Goal: Task Accomplishment & Management: Manage account settings

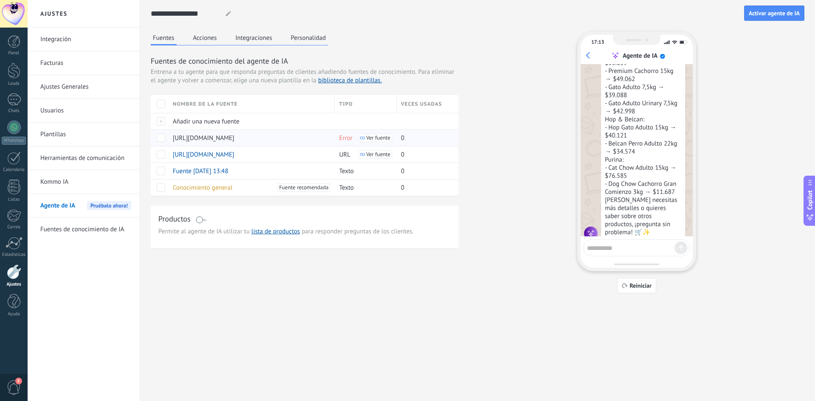
click at [346, 142] on span "Error" at bounding box center [345, 138] width 13 height 8
click at [372, 135] on span "Ver fuente" at bounding box center [378, 138] width 24 height 6
click at [379, 137] on span "Ver fuente" at bounding box center [378, 138] width 24 height 6
click at [231, 138] on div "[URL][DOMAIN_NAME]" at bounding box center [250, 138] width 162 height 16
click at [158, 136] on span at bounding box center [161, 138] width 8 height 8
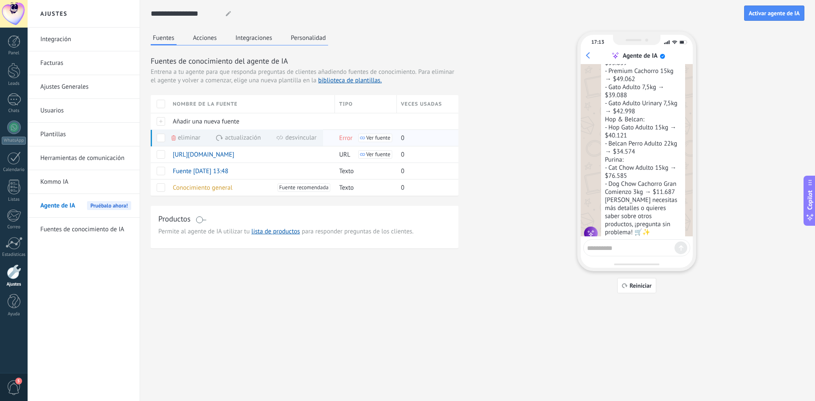
click at [179, 140] on span "Eliminar" at bounding box center [189, 137] width 22 height 17
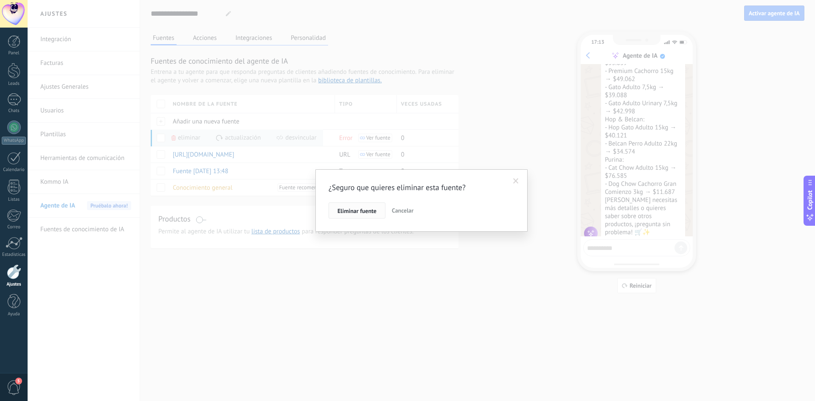
click at [364, 215] on button "Eliminar fuente" at bounding box center [357, 210] width 57 height 16
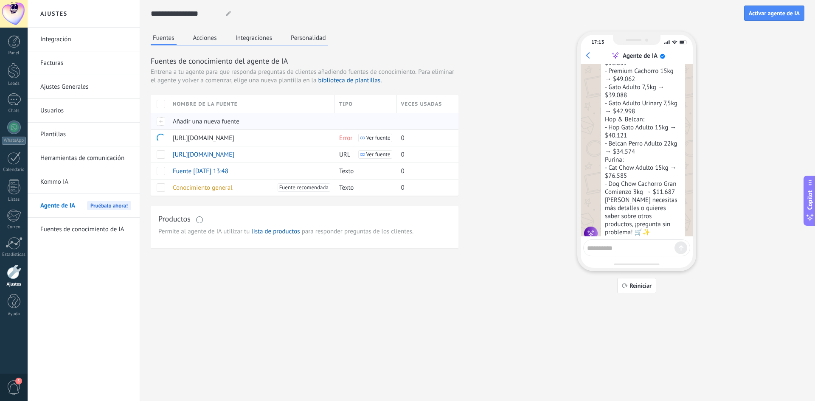
click at [161, 123] on div at bounding box center [160, 121] width 18 height 17
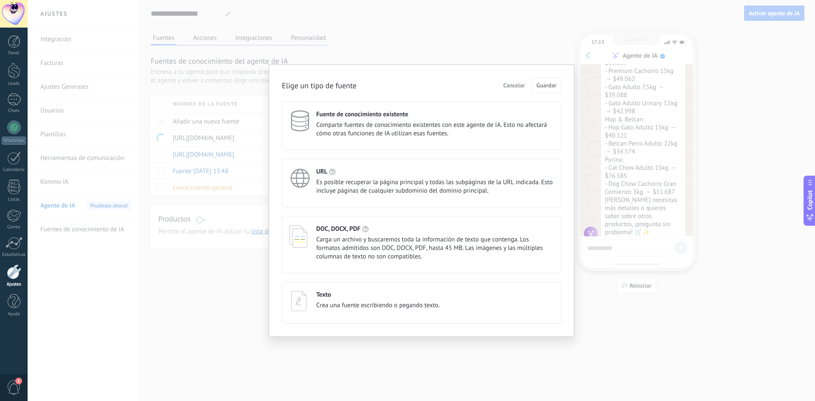
click at [396, 186] on span "Es posible recuperar la página principal y todas las subpáginas de la URL indic…" at bounding box center [434, 186] width 237 height 17
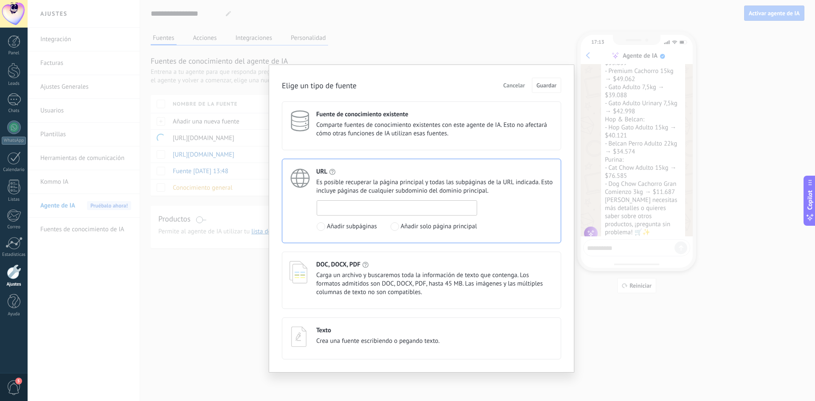
click at [391, 210] on input at bounding box center [397, 208] width 160 height 14
paste input "**********"
type input "**********"
click at [541, 84] on span "Guardar" at bounding box center [547, 85] width 20 height 6
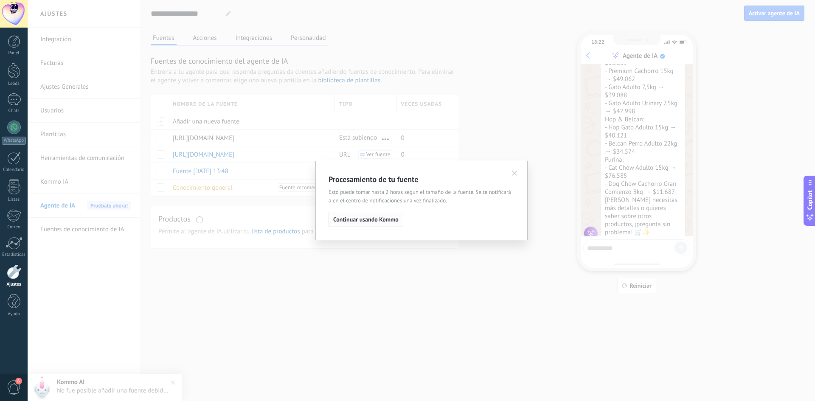
click at [383, 225] on button "Continuar usando Kommo" at bounding box center [366, 219] width 75 height 15
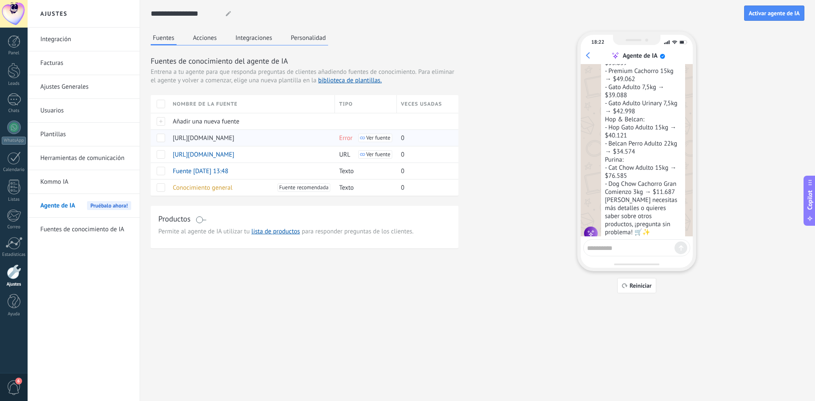
click at [165, 140] on div at bounding box center [160, 137] width 18 height 17
click at [160, 139] on span at bounding box center [161, 138] width 8 height 8
click at [187, 141] on span "Eliminar" at bounding box center [189, 137] width 22 height 17
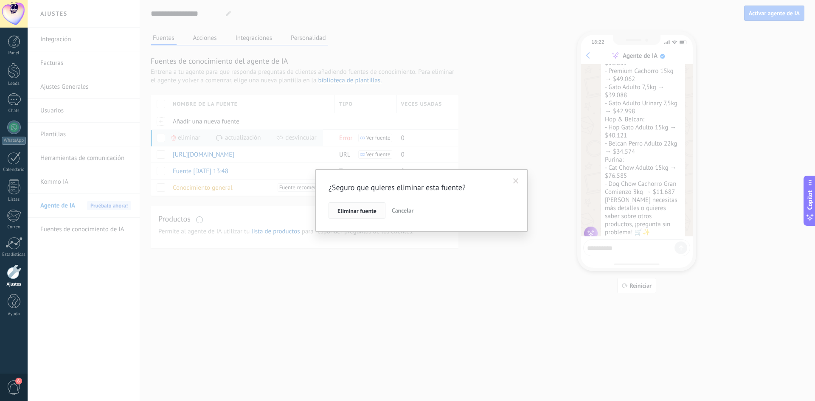
click at [372, 208] on span "Eliminar fuente" at bounding box center [356, 211] width 39 height 6
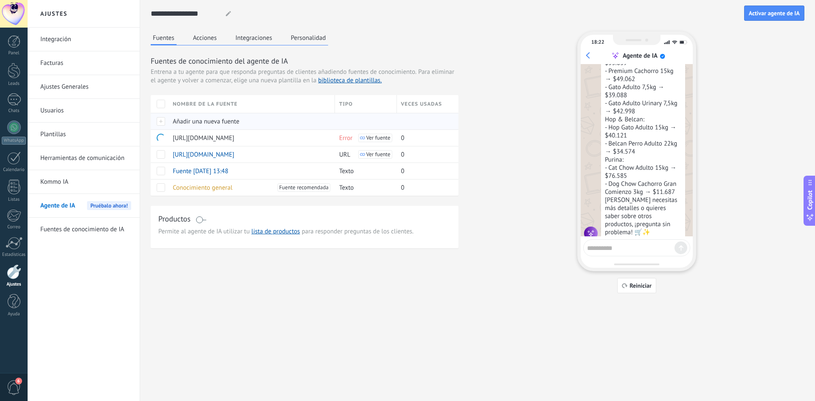
click at [169, 118] on div "Añadir una nueva fuente" at bounding box center [250, 121] width 162 height 16
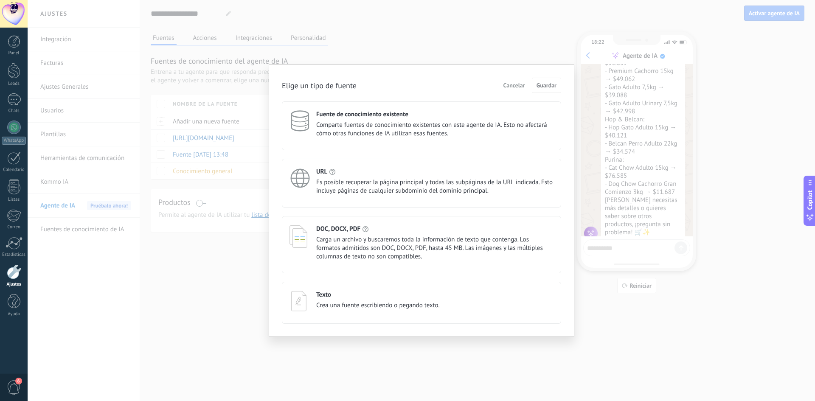
click at [362, 176] on div "URL Es posible recuperar la página principal y todas las subpáginas de la URL i…" at bounding box center [434, 182] width 237 height 28
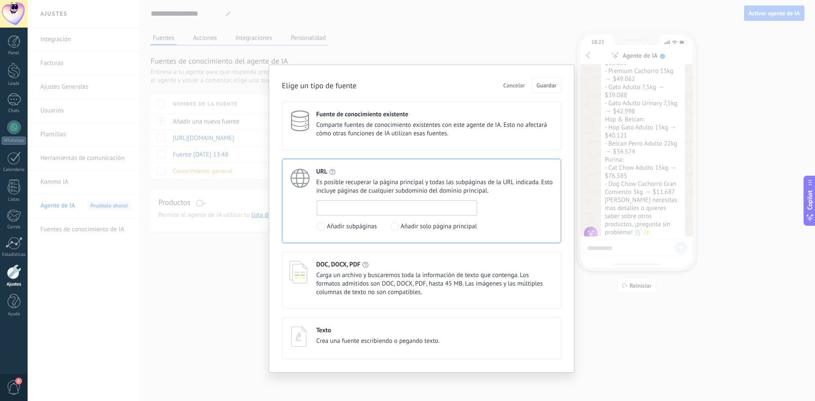
click at [380, 206] on input at bounding box center [397, 208] width 160 height 14
paste input "**********"
type input "**********"
click at [550, 87] on span "Guardar" at bounding box center [547, 85] width 20 height 6
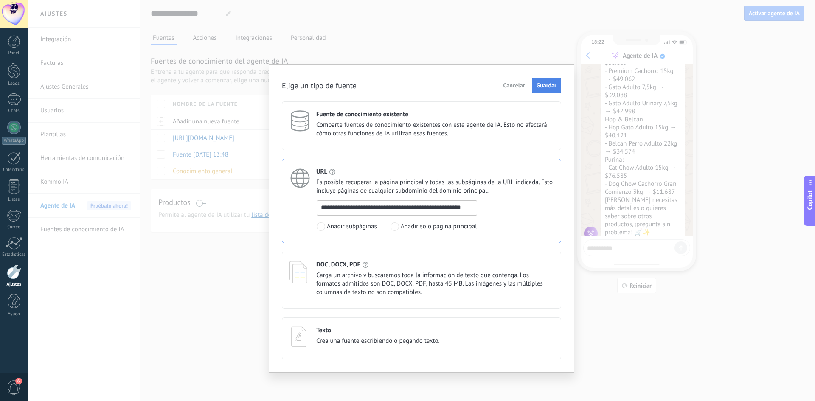
scroll to position [0, 0]
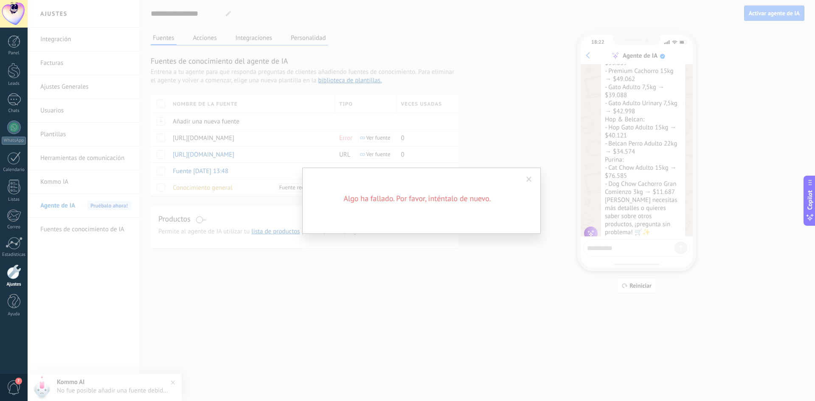
click at [399, 220] on div "Algo ha fallado. Por favor, inténtalo de nuevo." at bounding box center [421, 201] width 239 height 66
click at [530, 183] on span at bounding box center [529, 179] width 14 height 14
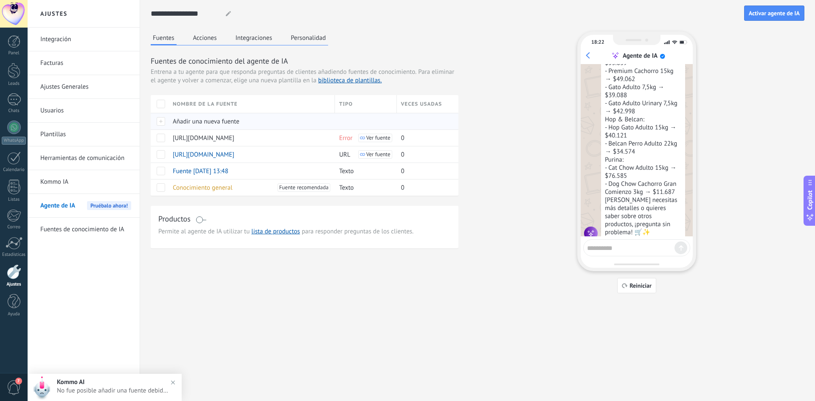
click at [166, 122] on div at bounding box center [160, 121] width 18 height 17
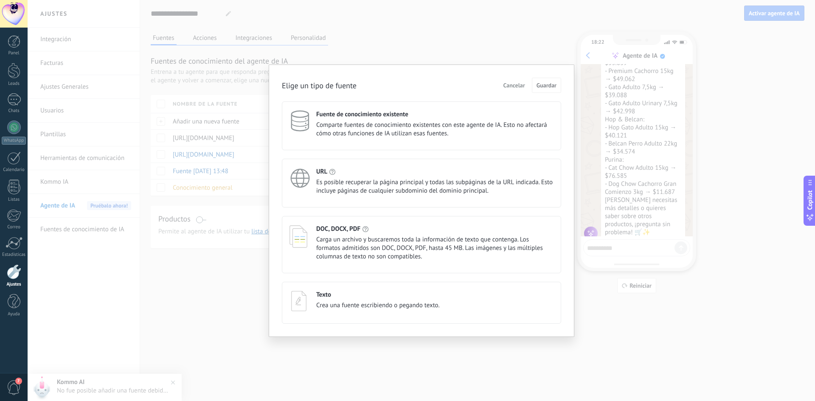
click at [371, 179] on span "Es posible recuperar la página principal y todas las subpáginas de la URL indic…" at bounding box center [434, 186] width 237 height 17
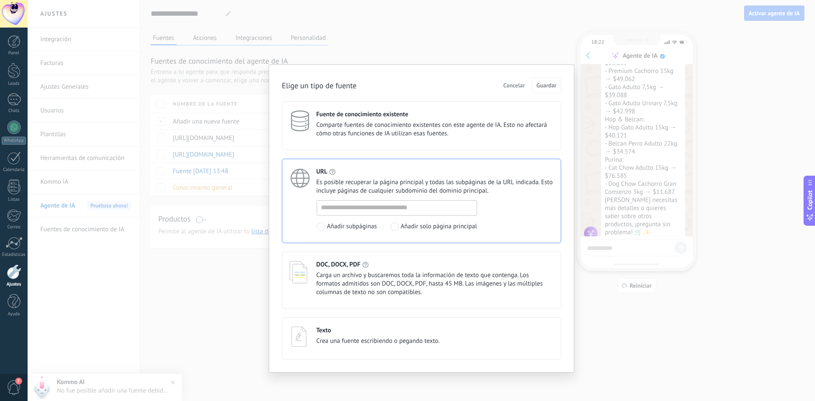
click at [441, 218] on div "Añadir subpáginas Añadir solo página principal" at bounding box center [397, 215] width 160 height 31
click at [421, 228] on span "Añadir solo página principal" at bounding box center [439, 226] width 76 height 8
click at [408, 211] on input at bounding box center [397, 208] width 160 height 14
paste input "**********"
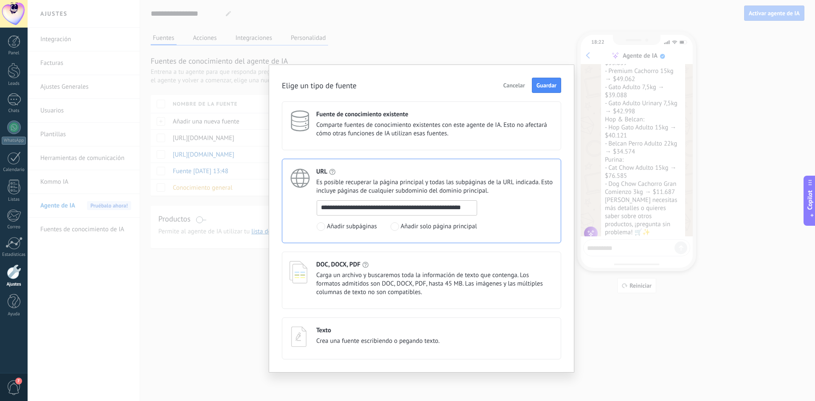
type input "**********"
click at [547, 84] on span "Guardar" at bounding box center [547, 85] width 20 height 6
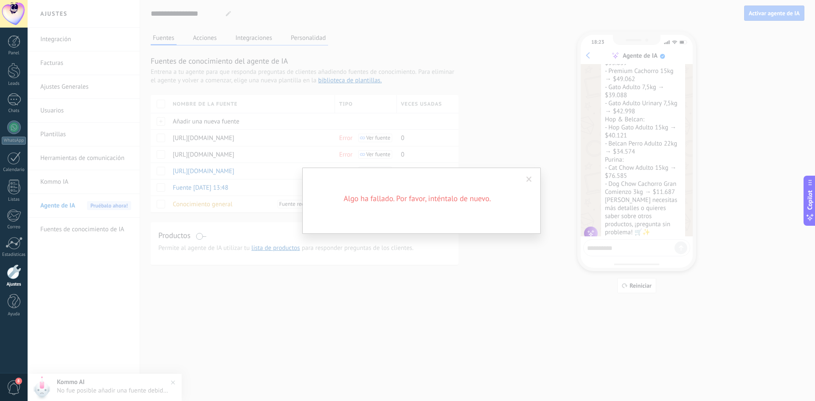
click at [527, 178] on span at bounding box center [529, 180] width 6 height 6
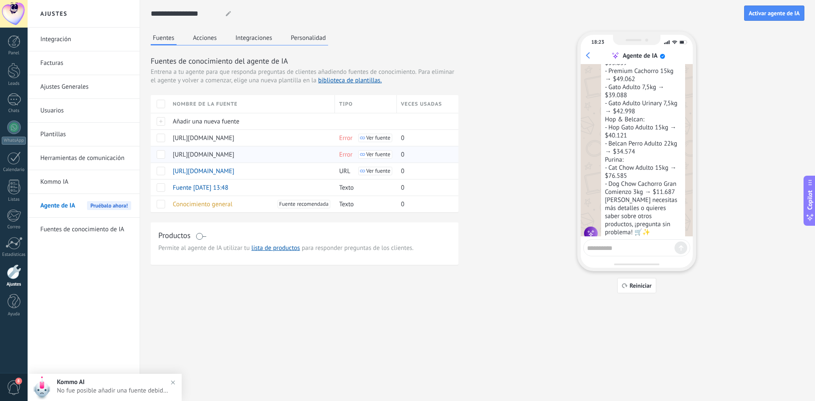
click at [163, 155] on span at bounding box center [161, 154] width 8 height 8
click at [164, 140] on span at bounding box center [161, 138] width 8 height 8
click at [196, 100] on span "Eliminar" at bounding box center [192, 104] width 22 height 17
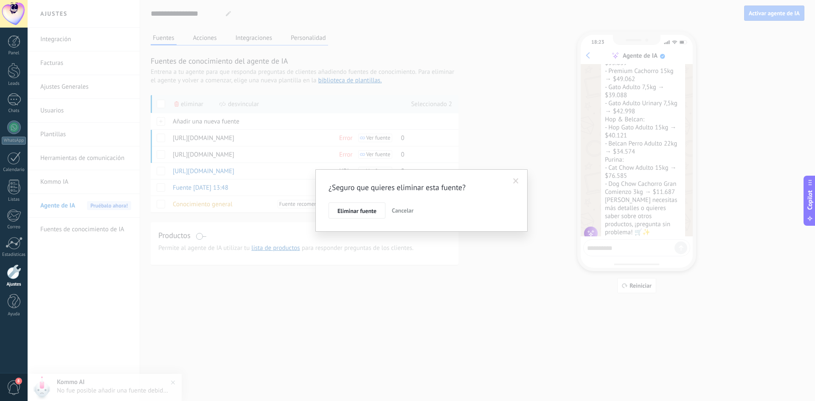
drag, startPoint x: 375, startPoint y: 210, endPoint x: 380, endPoint y: 204, distance: 7.6
click at [375, 210] on span "Eliminar fuente" at bounding box center [356, 211] width 39 height 6
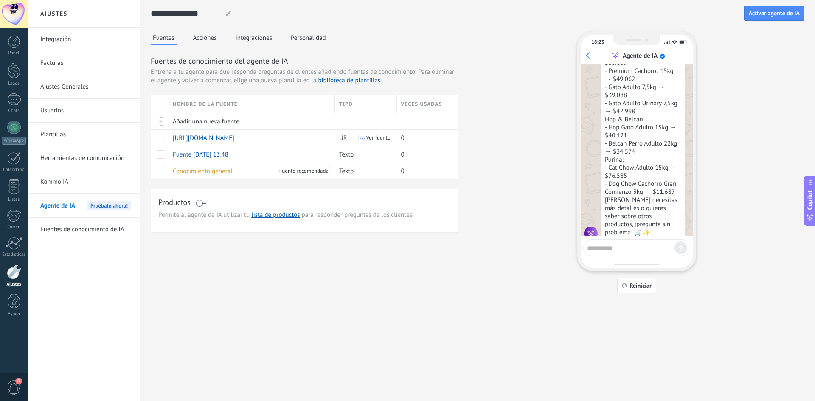
click at [648, 245] on textarea at bounding box center [630, 247] width 87 height 11
click at [638, 289] on span "Reiniciar" at bounding box center [641, 286] width 22 height 6
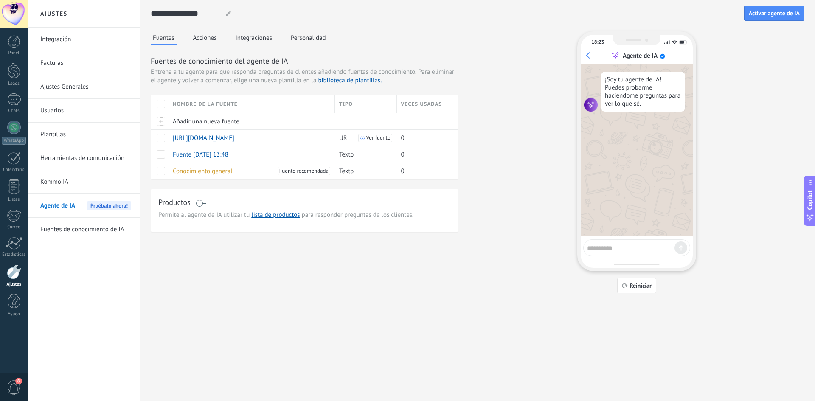
click at [612, 249] on textarea at bounding box center [630, 247] width 87 height 11
type textarea "**********"
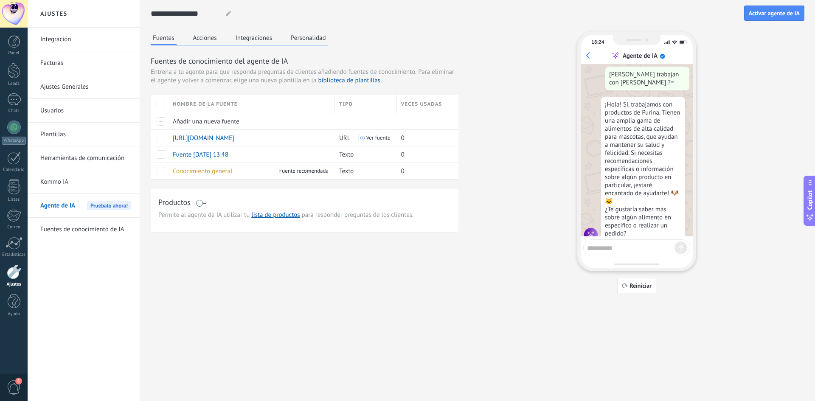
click at [612, 249] on textarea at bounding box center [630, 247] width 87 height 11
type textarea "*"
type textarea "**********"
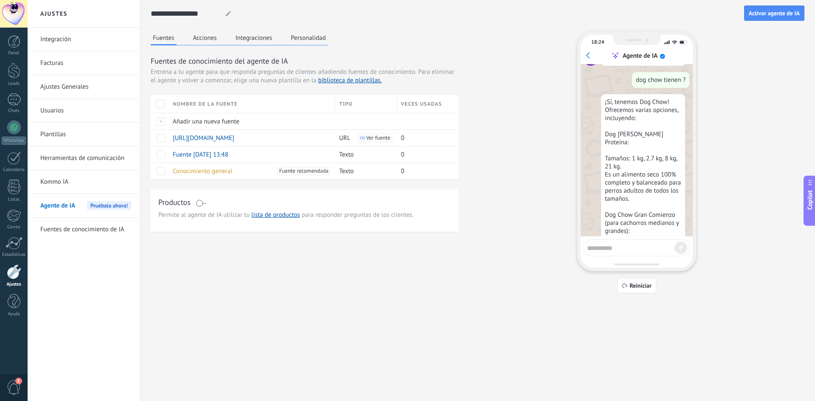
scroll to position [354, 0]
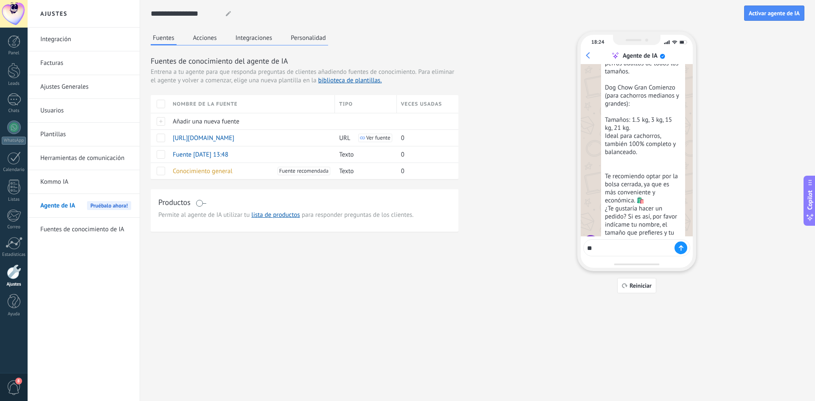
type textarea "*"
type textarea "**********"
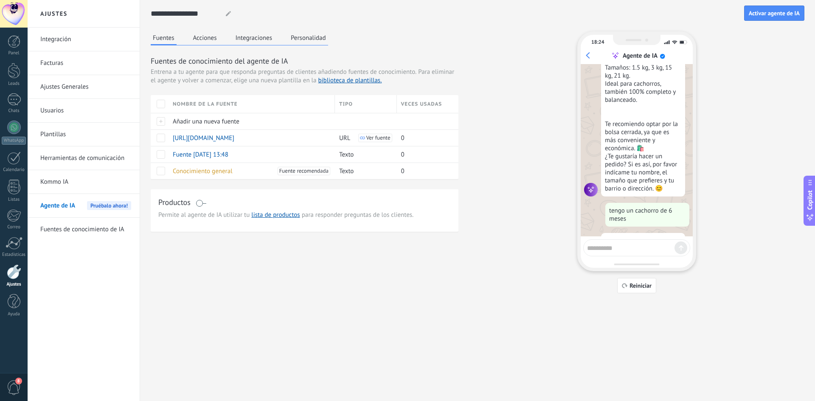
scroll to position [537, 0]
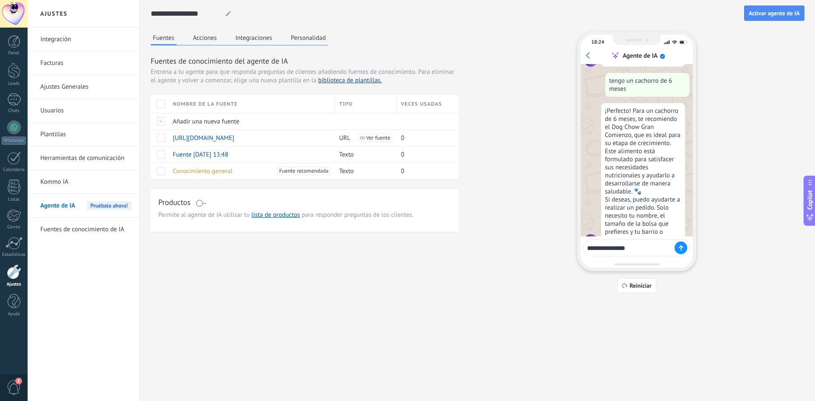
type textarea "**********"
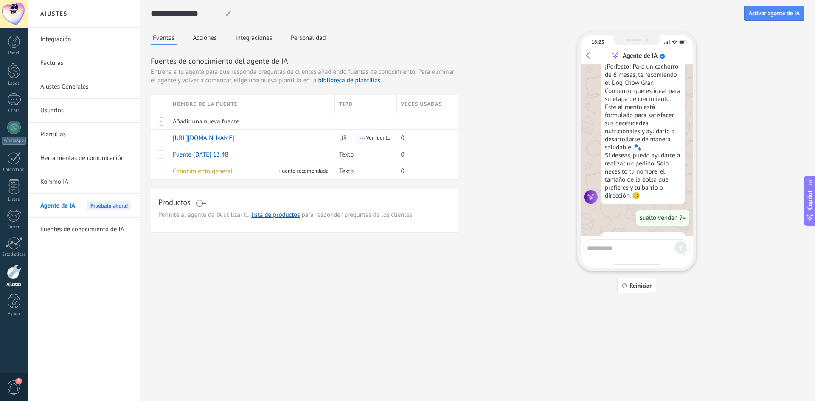
scroll to position [670, 0]
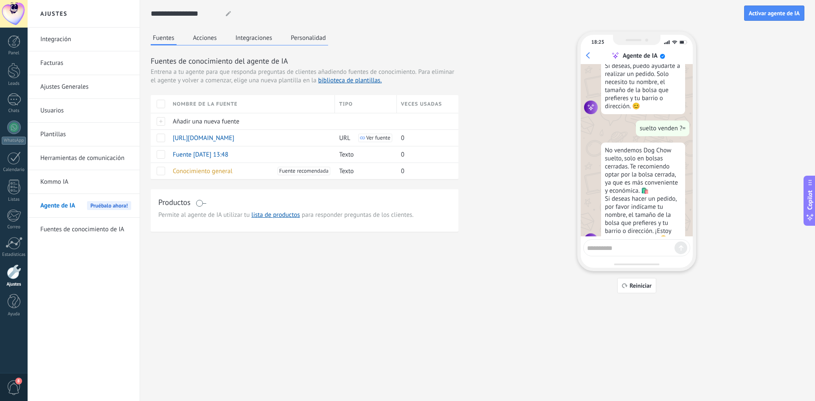
click at [200, 37] on button "Acciones" at bounding box center [205, 37] width 28 height 13
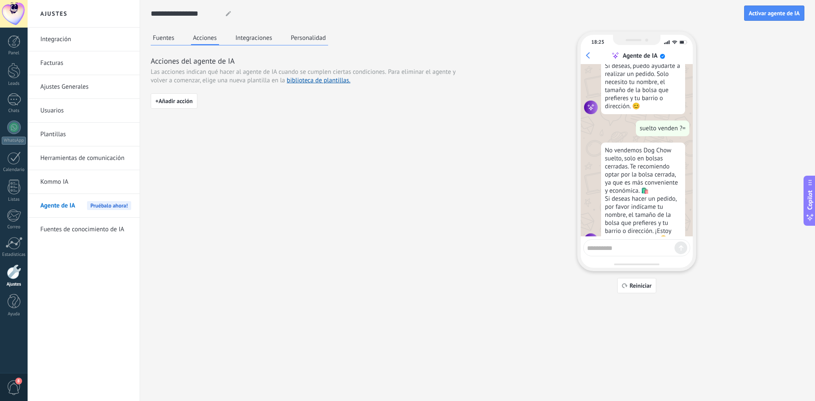
click at [269, 37] on button "Integraciones" at bounding box center [253, 37] width 41 height 13
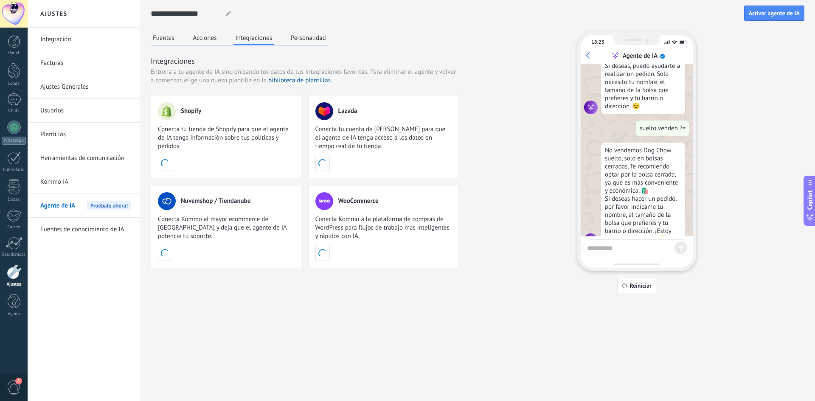
click at [298, 38] on button "Personalidad" at bounding box center [308, 37] width 39 height 13
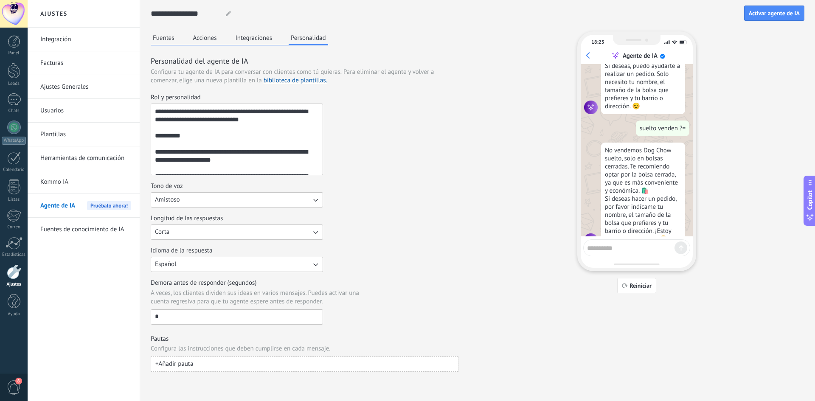
click at [282, 160] on textarea "Rol y personalidad" at bounding box center [236, 139] width 170 height 71
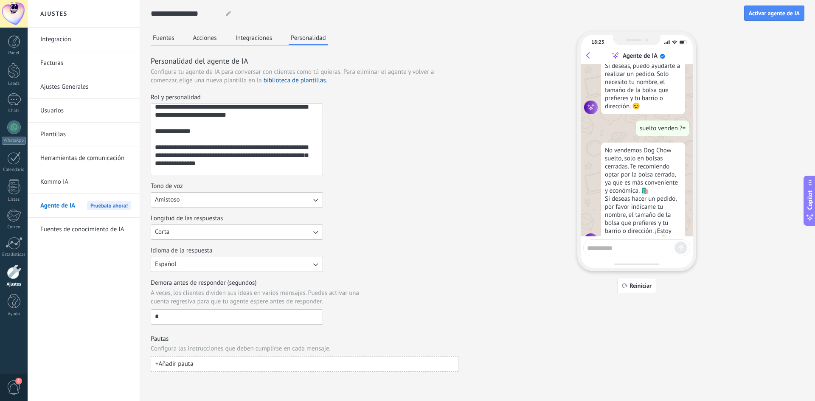
scroll to position [298, 0]
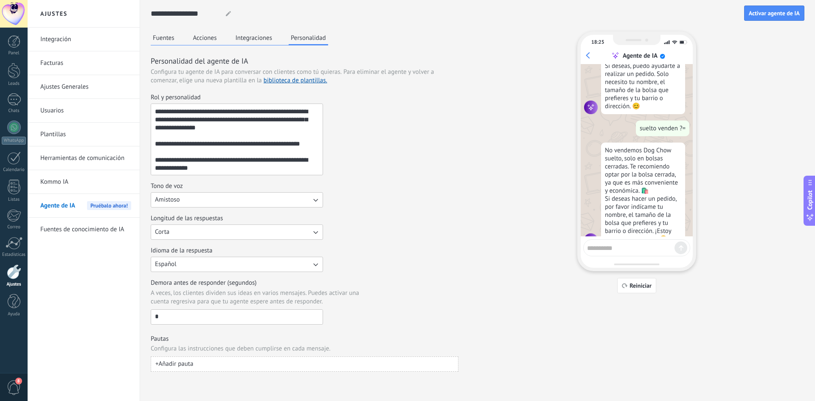
click at [166, 39] on button "Fuentes" at bounding box center [164, 37] width 26 height 13
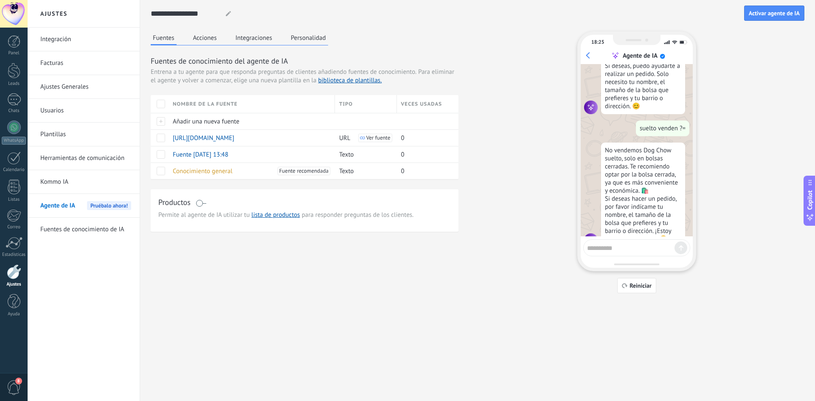
click at [188, 107] on div "Nombre de la fuente" at bounding box center [252, 104] width 166 height 18
click at [228, 95] on div "Nombre de la fuente" at bounding box center [252, 104] width 166 height 18
click at [159, 100] on span at bounding box center [161, 104] width 8 height 8
click at [210, 107] on div "Eliminar Desactivar" at bounding box center [215, 104] width 82 height 19
click at [160, 105] on span at bounding box center [161, 104] width 8 height 8
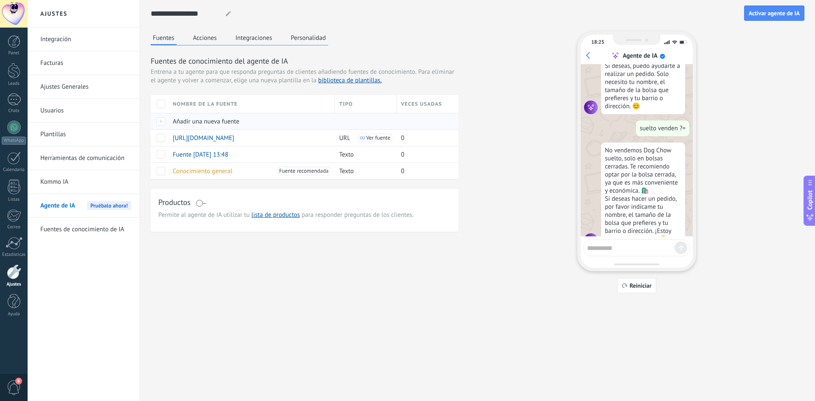
click at [220, 122] on span "Añadir una nueva fuente" at bounding box center [206, 122] width 67 height 8
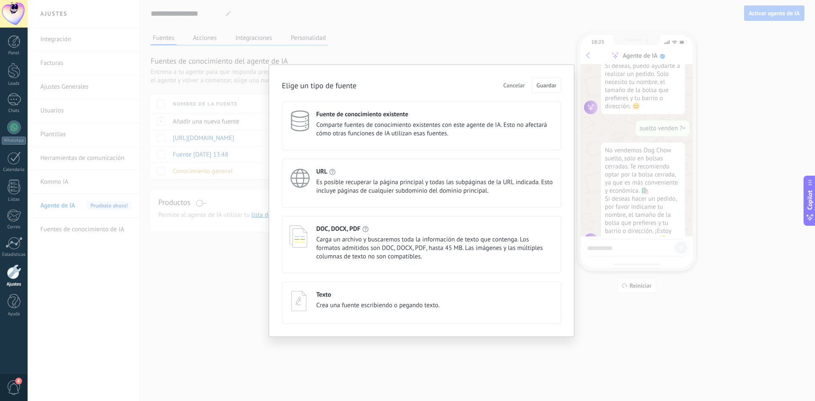
click at [420, 255] on span "Carga un archivo y buscaremos toda la información de texto que contenga. Los fo…" at bounding box center [434, 248] width 237 height 25
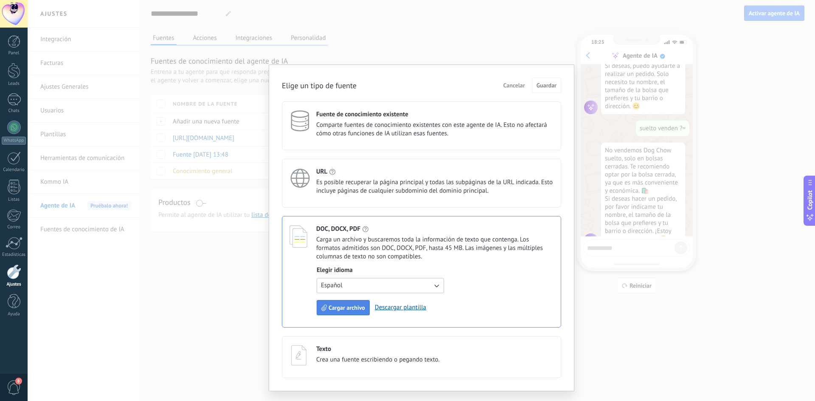
click at [357, 310] on span "Cargar archivo" at bounding box center [347, 308] width 37 height 6
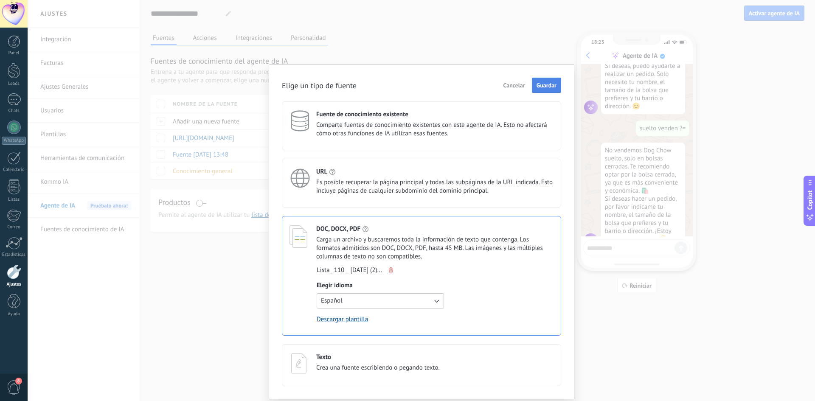
click at [544, 86] on span "Guardar" at bounding box center [547, 85] width 20 height 6
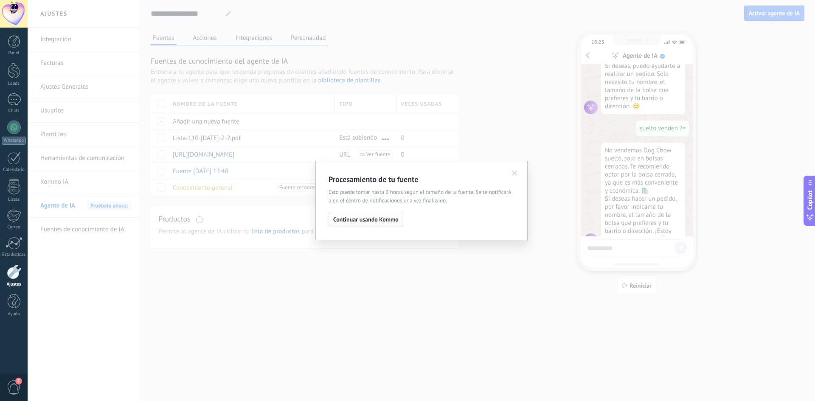
click at [386, 222] on span "Continuar usando Kommo" at bounding box center [365, 219] width 65 height 6
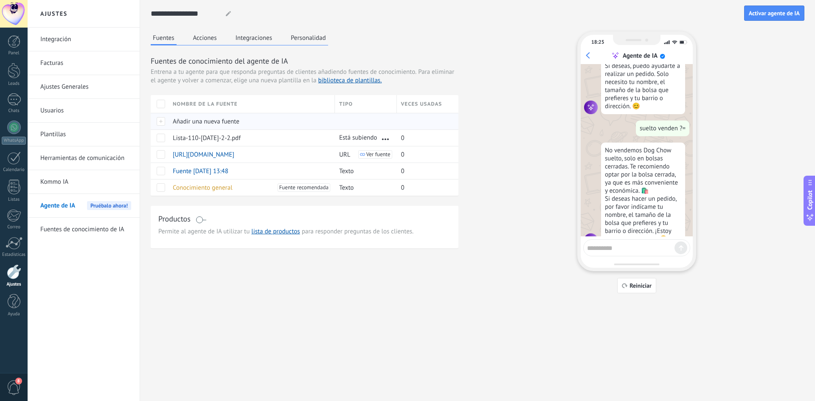
click at [209, 120] on span "Añadir una nueva fuente" at bounding box center [206, 122] width 67 height 8
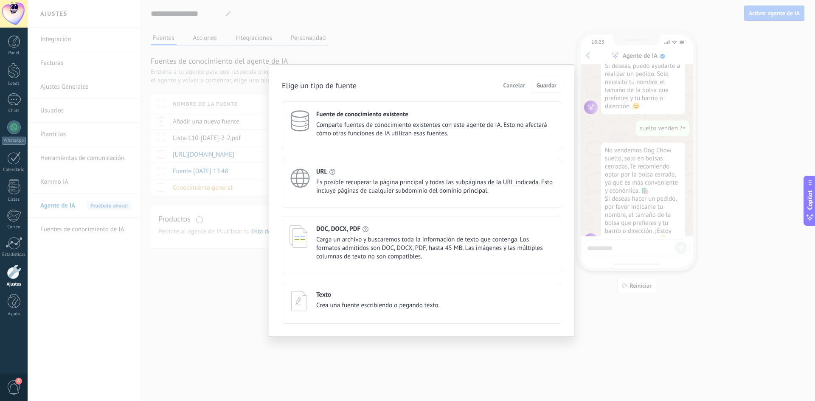
click at [393, 242] on span "Carga un archivo y buscaremos toda la información de texto que contenga. Los fo…" at bounding box center [434, 248] width 237 height 25
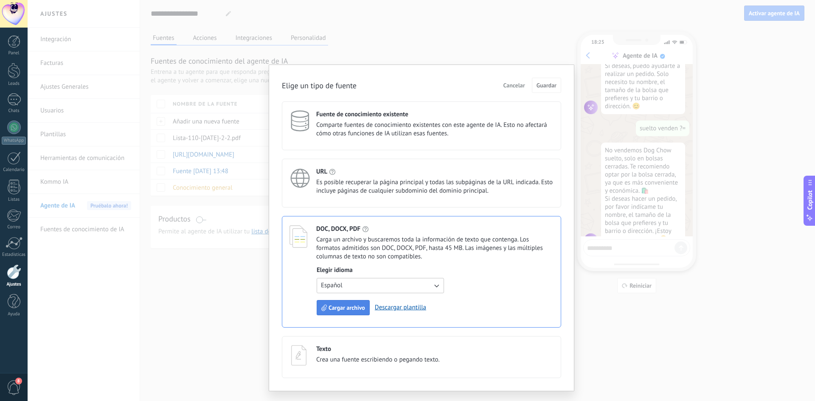
click at [352, 305] on span "Cargar archivo" at bounding box center [347, 308] width 37 height 6
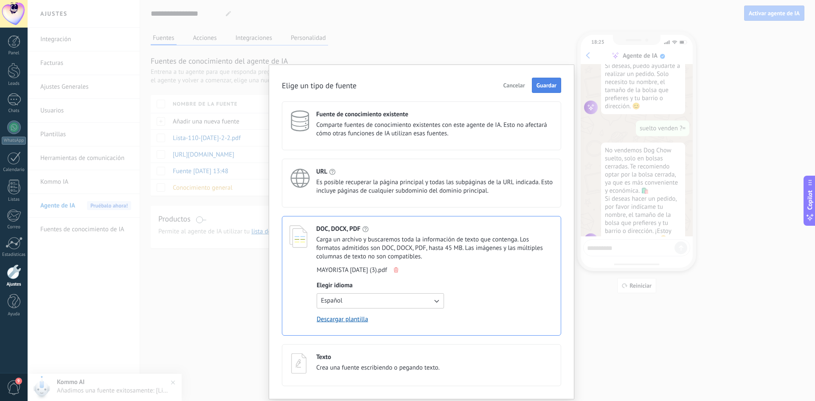
click at [547, 85] on span "Guardar" at bounding box center [547, 85] width 20 height 6
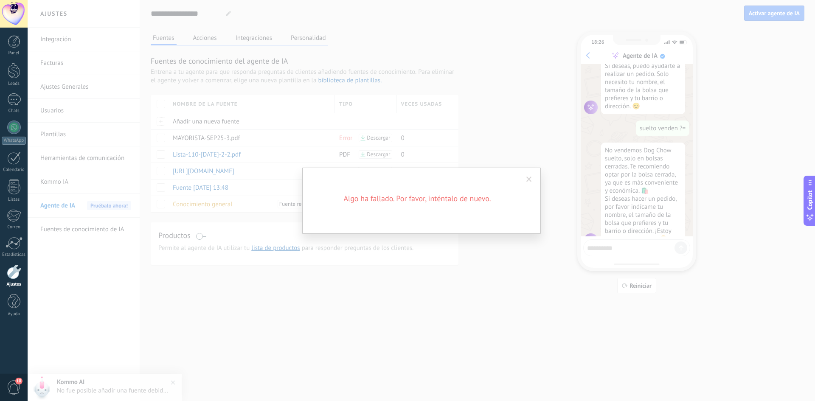
click at [521, 182] on div "Algo ha fallado. Por favor, inténtalo de nuevo." at bounding box center [421, 201] width 239 height 66
click at [527, 182] on span at bounding box center [529, 180] width 6 height 6
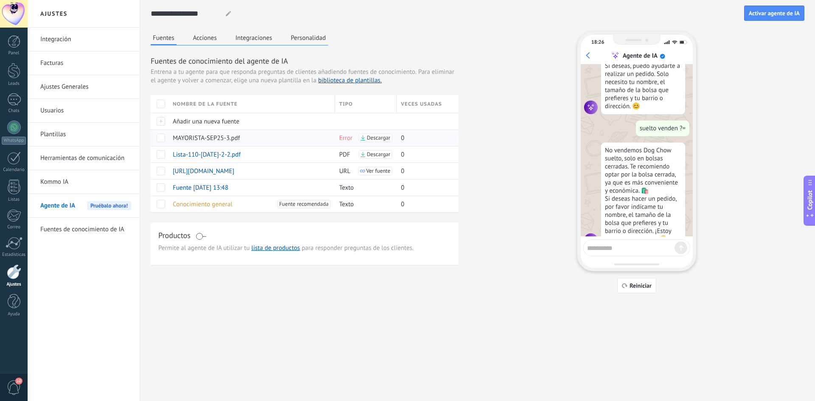
click at [160, 138] on span at bounding box center [161, 138] width 8 height 8
click at [186, 137] on span "Eliminar" at bounding box center [189, 137] width 22 height 17
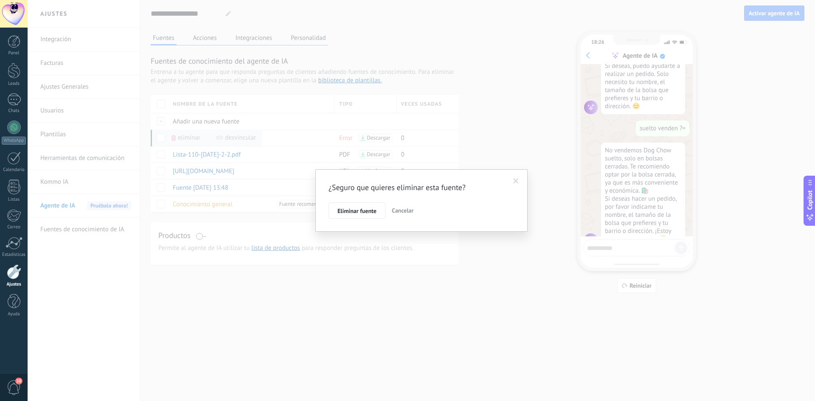
click at [366, 211] on span "Eliminar fuente" at bounding box center [356, 211] width 39 height 6
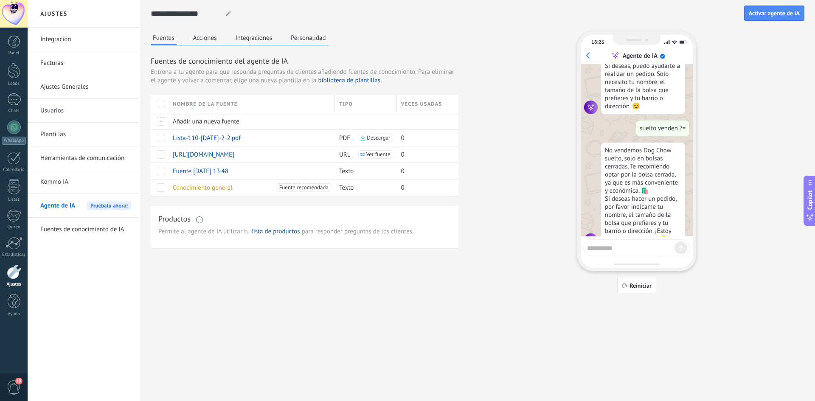
click at [611, 247] on textarea at bounding box center [630, 247] width 87 height 11
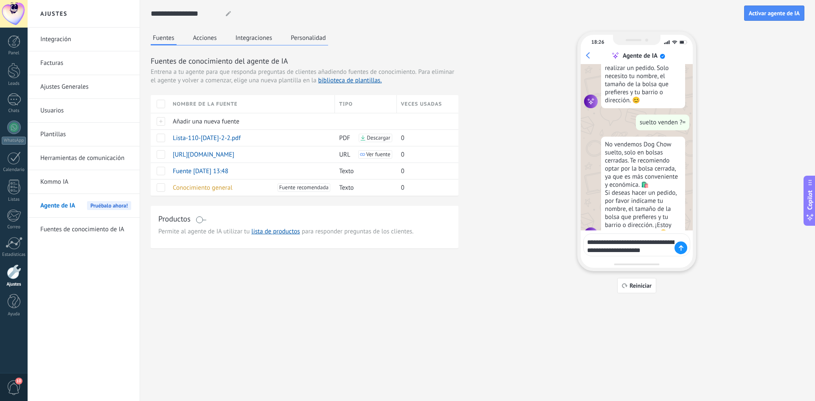
type textarea "**********"
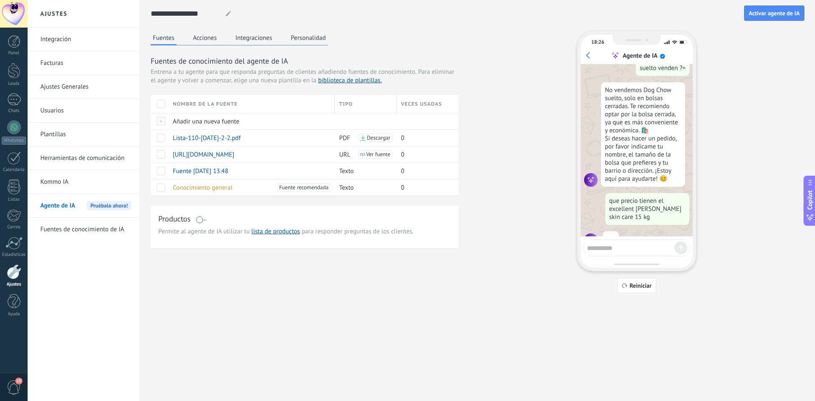
scroll to position [845, 0]
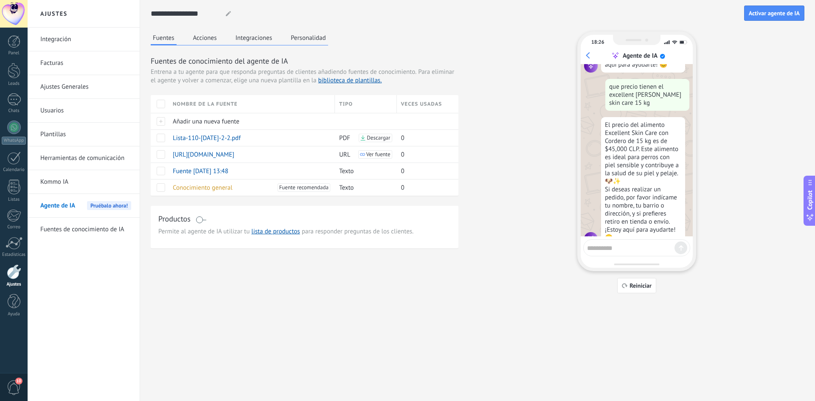
click at [611, 247] on textarea at bounding box center [630, 247] width 87 height 11
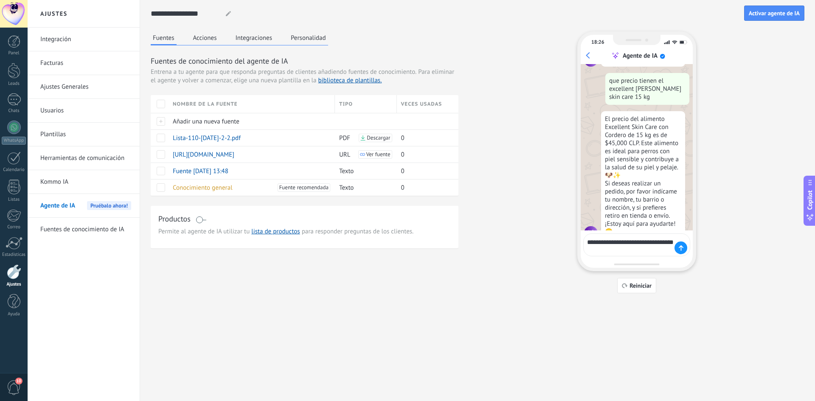
type textarea "**********"
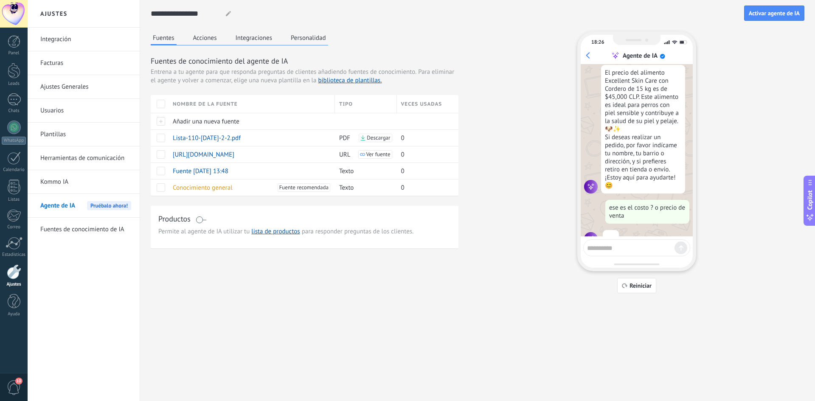
scroll to position [986, 0]
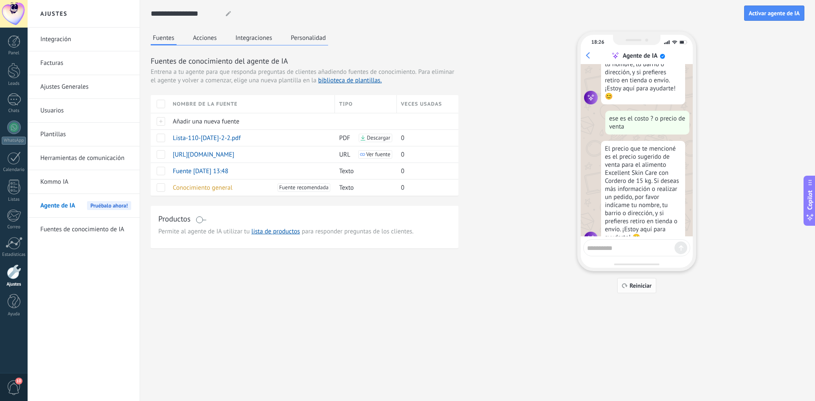
click at [641, 288] on span "Reiniciar" at bounding box center [641, 286] width 22 height 6
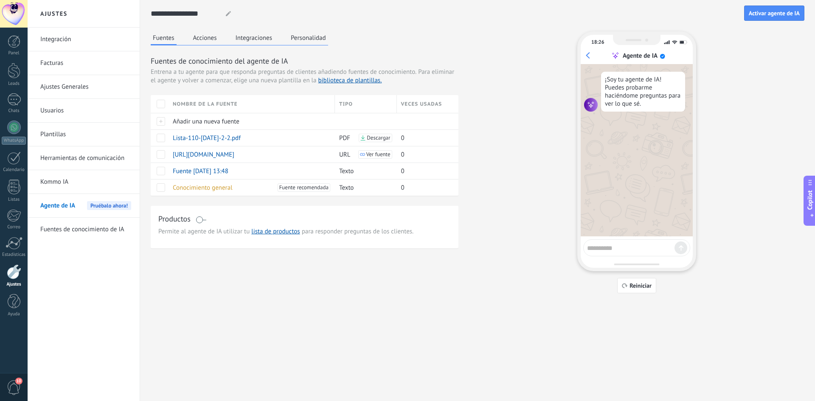
scroll to position [0, 0]
click at [159, 135] on span at bounding box center [161, 138] width 8 height 8
click at [189, 135] on span "Eliminar" at bounding box center [189, 137] width 22 height 17
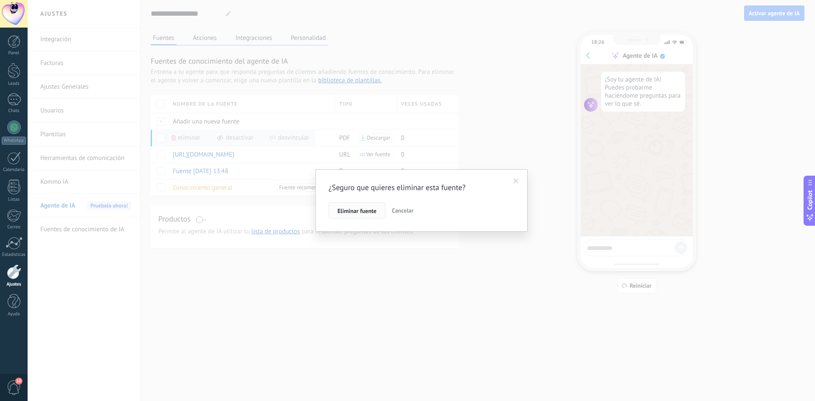
click at [370, 210] on span "Eliminar fuente" at bounding box center [356, 211] width 39 height 6
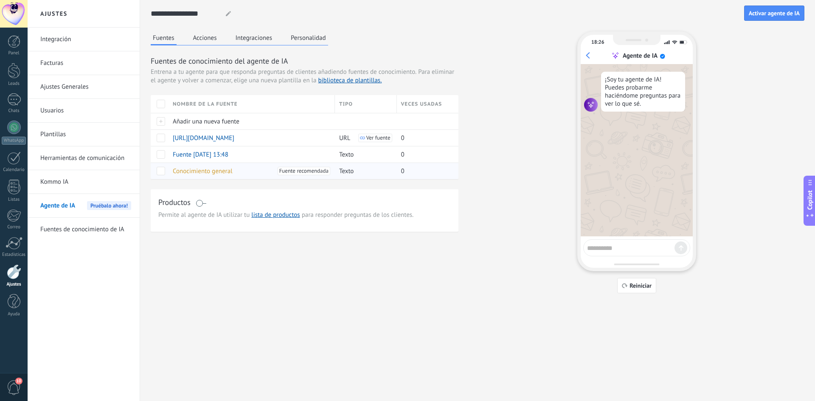
click at [223, 174] on span "Conocimiento general" at bounding box center [203, 171] width 60 height 8
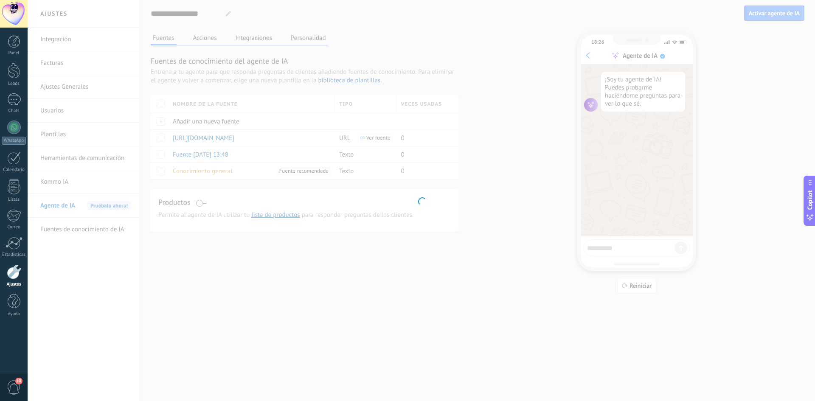
type input "**********"
type textarea "**********"
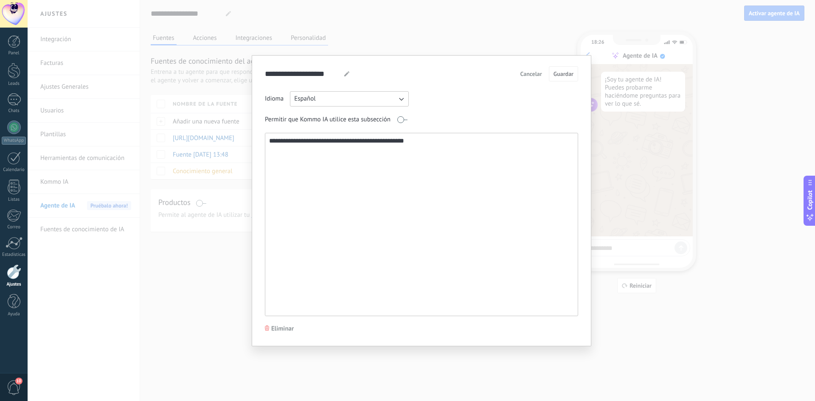
drag, startPoint x: 418, startPoint y: 164, endPoint x: 268, endPoint y: 124, distance: 155.0
click at [268, 124] on div "**********" at bounding box center [421, 203] width 313 height 225
click at [525, 75] on span "Cancelar" at bounding box center [531, 74] width 22 height 6
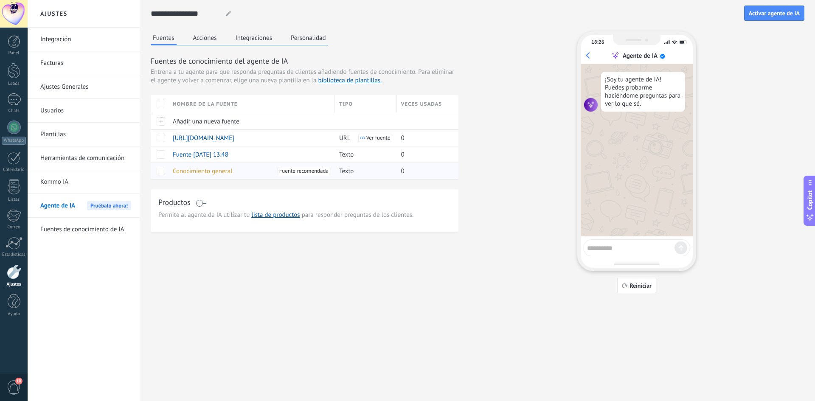
click at [164, 172] on span at bounding box center [161, 171] width 8 height 8
click at [183, 173] on span "Eliminar" at bounding box center [189, 171] width 22 height 17
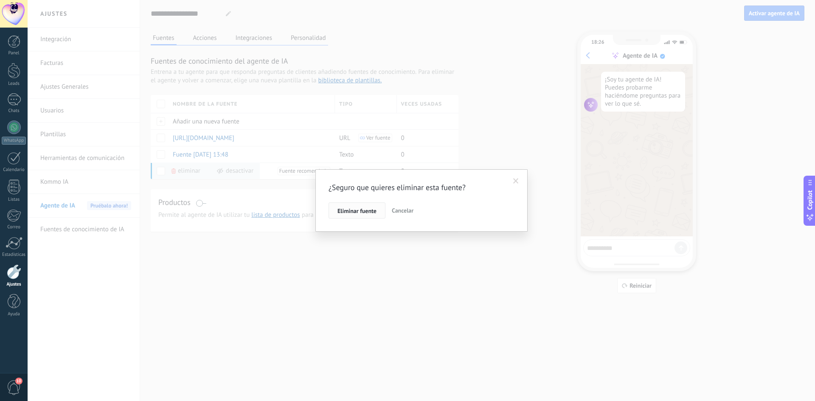
click at [376, 216] on button "Eliminar fuente" at bounding box center [357, 210] width 57 height 16
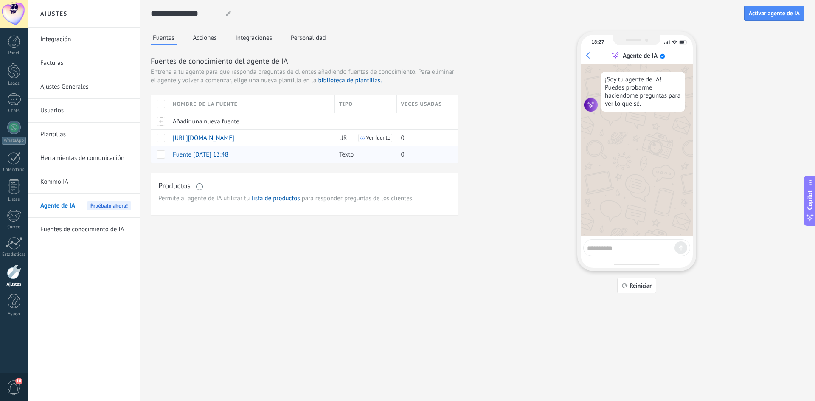
click at [228, 155] on span "Fuente 23/09/2025 13:48" at bounding box center [201, 155] width 56 height 8
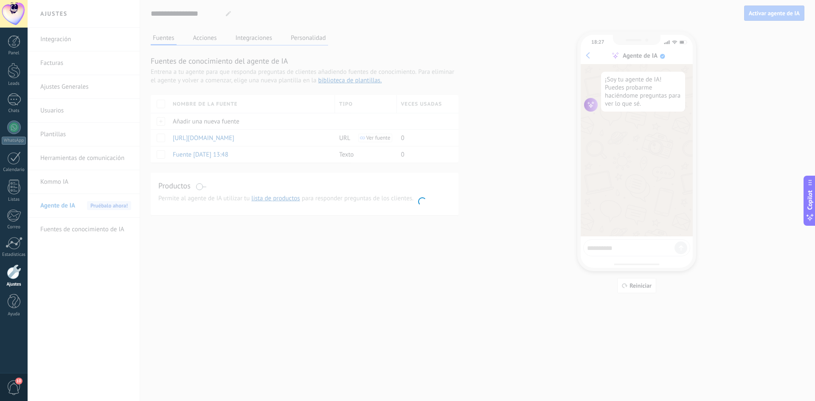
type input "**********"
type textarea "**********"
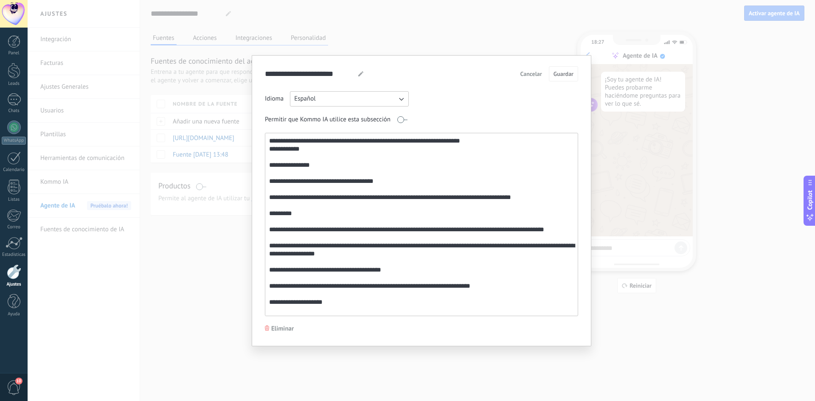
click at [366, 101] on button "Español" at bounding box center [349, 98] width 119 height 15
click at [366, 101] on li "Inglés" at bounding box center [347, 99] width 124 height 14
click at [534, 74] on span "Cancelar" at bounding box center [531, 74] width 22 height 6
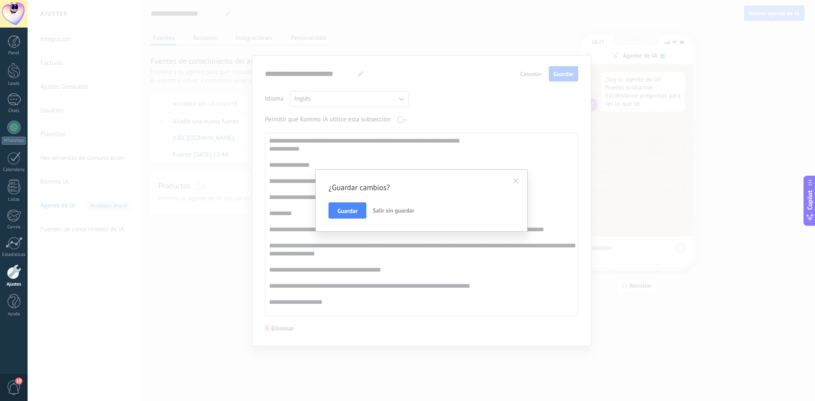
click at [378, 214] on span "Salir sin guardar" at bounding box center [394, 211] width 42 height 8
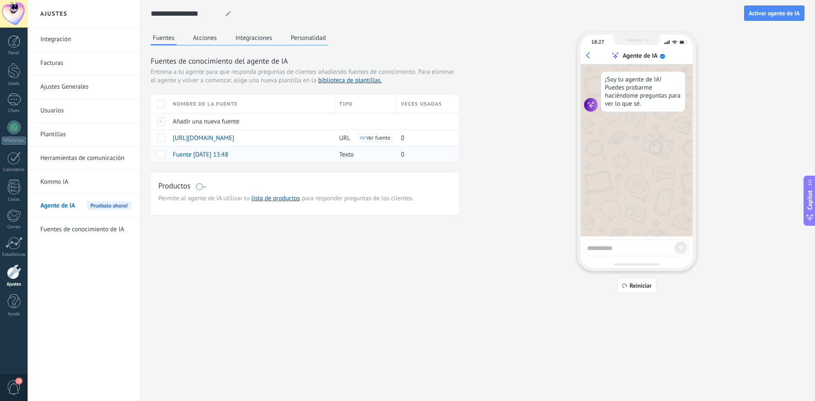
click at [160, 152] on span at bounding box center [161, 154] width 8 height 8
click at [159, 155] on span at bounding box center [161, 154] width 8 height 8
click at [208, 39] on button "Acciones" at bounding box center [205, 37] width 28 height 13
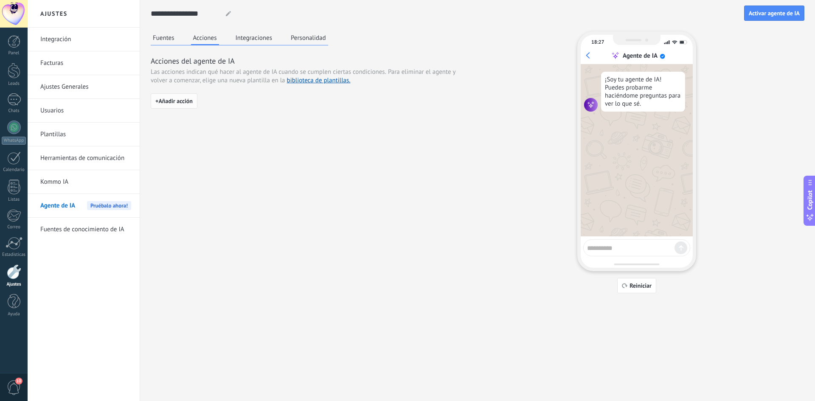
click at [185, 106] on button "+ Añadir acción" at bounding box center [174, 100] width 47 height 15
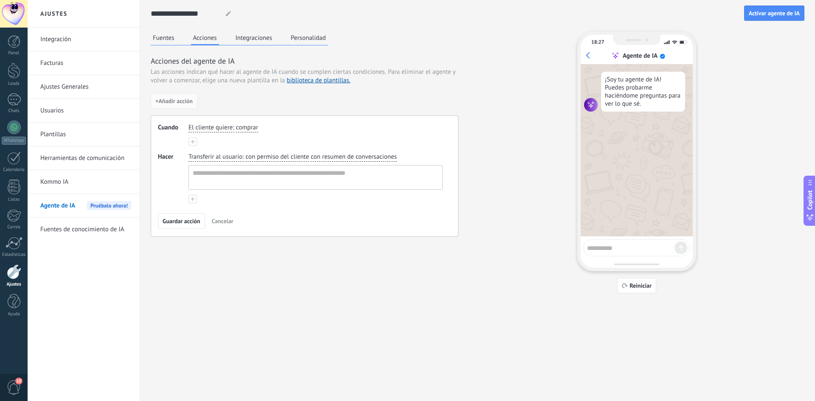
click at [243, 127] on span "comprar" at bounding box center [247, 128] width 22 height 8
click at [317, 128] on div "El cliente quiere : comprar comprar obtener soporte obtener un reembolso hablar…" at bounding box center [316, 128] width 258 height 12
click at [298, 177] on textarea at bounding box center [315, 178] width 252 height 24
click at [253, 39] on button "Integraciones" at bounding box center [253, 37] width 41 height 13
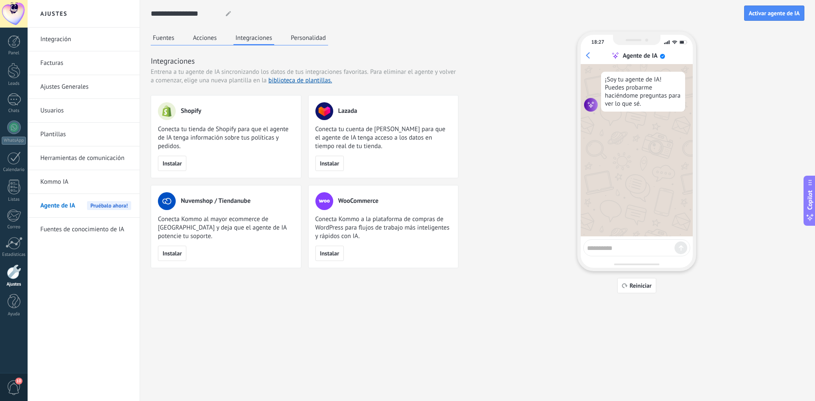
click at [312, 34] on button "Personalidad" at bounding box center [308, 37] width 39 height 13
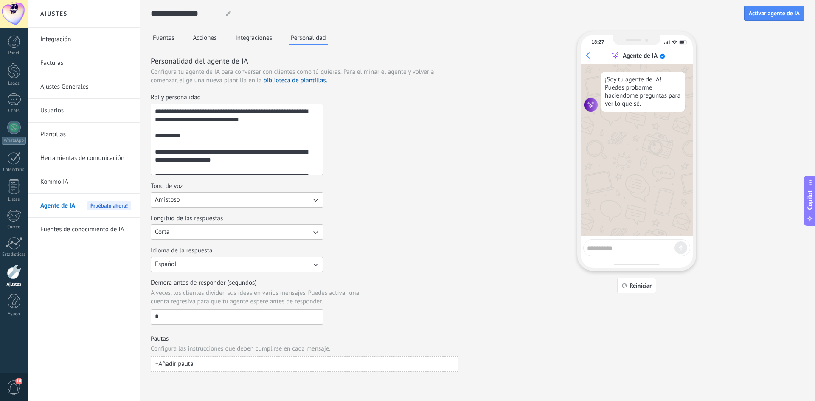
click at [216, 143] on textarea "Rol y personalidad" at bounding box center [236, 139] width 170 height 71
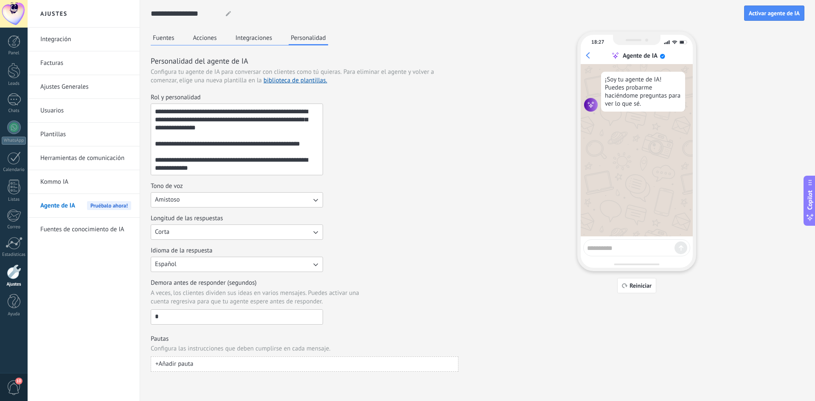
click at [169, 38] on button "Fuentes" at bounding box center [164, 37] width 26 height 13
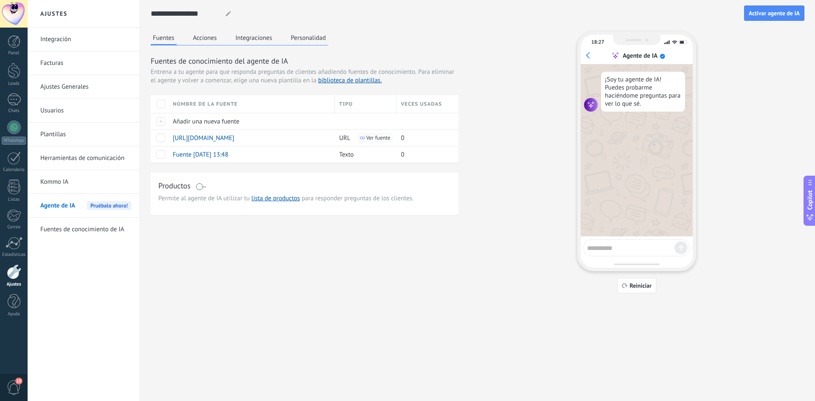
click at [204, 45] on div "Fuentes Acciones Integraciones Personalidad Fuentes de conocimiento del agente …" at bounding box center [305, 123] width 308 height 184
click at [211, 39] on button "Acciones" at bounding box center [205, 37] width 28 height 13
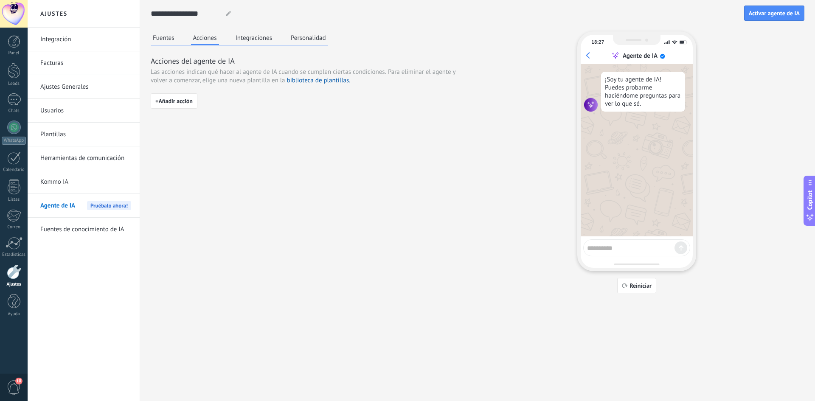
click at [170, 36] on button "Fuentes" at bounding box center [164, 37] width 26 height 13
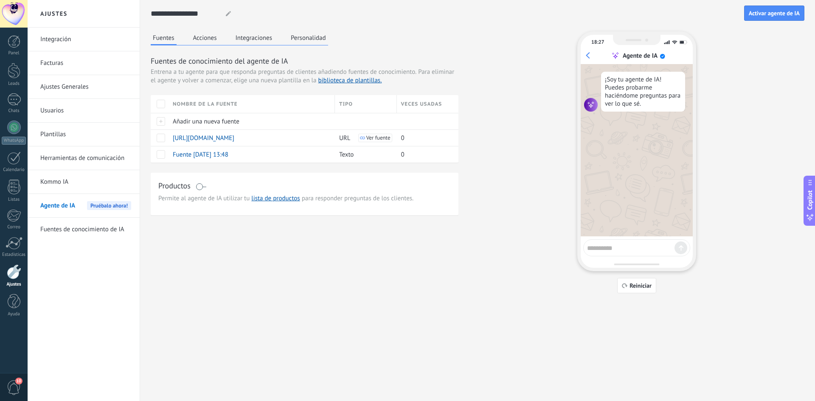
click at [57, 180] on link "Kommo IA" at bounding box center [85, 182] width 91 height 24
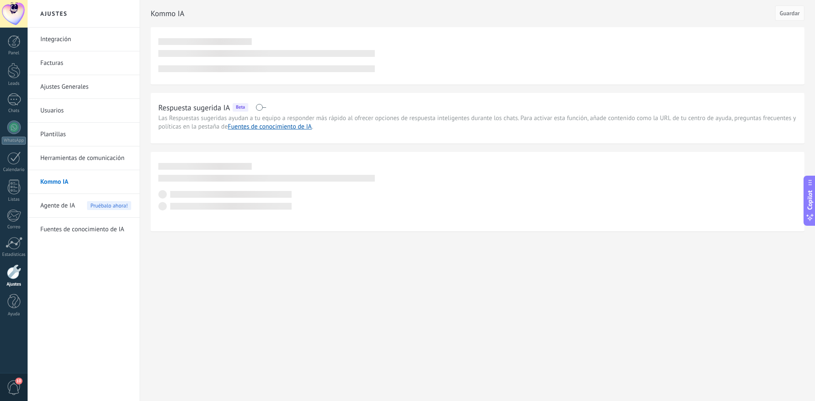
click at [160, 77] on div at bounding box center [478, 55] width 654 height 57
